Goal: Task Accomplishment & Management: Use online tool/utility

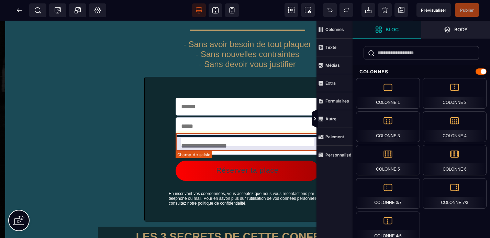
scroll to position [141, 0]
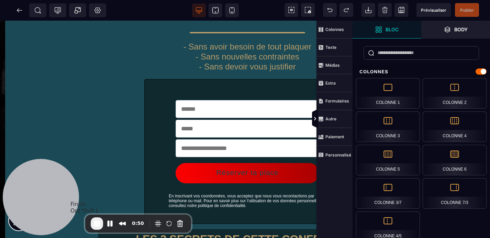
click at [98, 220] on span "End Recording" at bounding box center [97, 223] width 8 height 8
click at [96, 225] on span "End Recording" at bounding box center [97, 223] width 8 height 8
click at [20, 9] on icon at bounding box center [19, 10] width 7 height 7
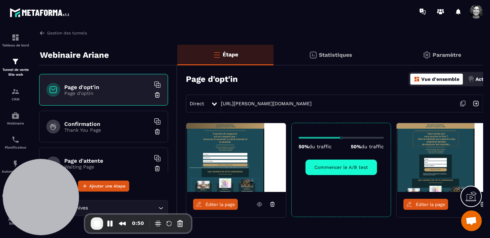
click at [472, 225] on span "Ouvrir le chat" at bounding box center [470, 221] width 11 height 10
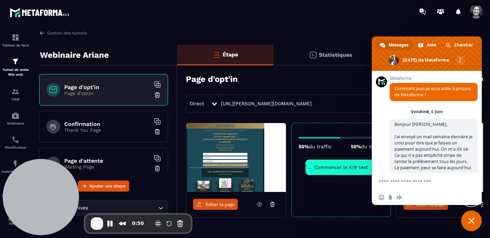
scroll to position [8714, 0]
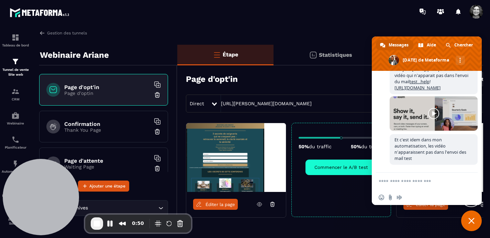
paste textarea "**********"
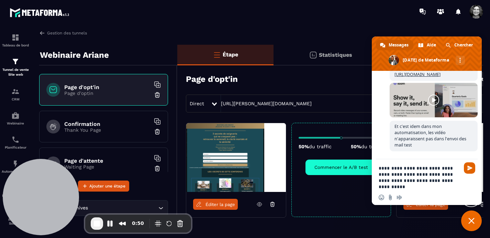
type textarea "**********"
click at [469, 169] on span "Envoyer" at bounding box center [469, 167] width 5 height 5
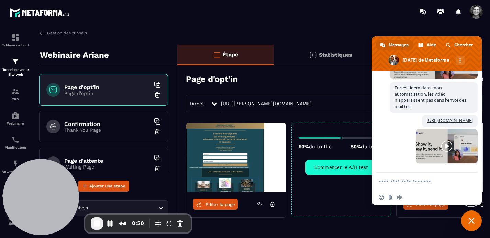
scroll to position [8779, 0]
click at [96, 224] on span "End Recording" at bounding box center [97, 223] width 8 height 8
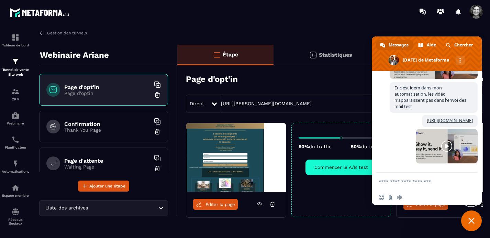
click at [469, 218] on span "Fermer le chat" at bounding box center [471, 220] width 6 height 6
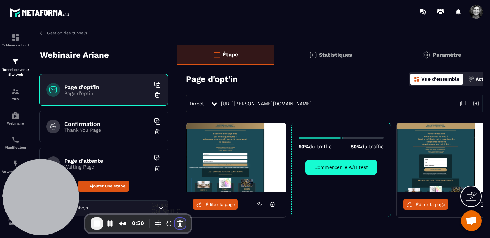
click at [178, 225] on button "Cancel Recording" at bounding box center [179, 223] width 11 height 11
click at [94, 225] on span "End Recording" at bounding box center [97, 223] width 8 height 8
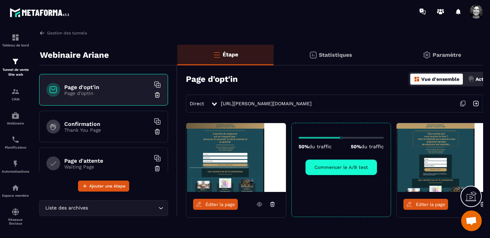
click at [427, 205] on span "Éditer la page" at bounding box center [430, 204] width 30 height 5
